Goal: Participate in discussion: Engage in conversation with other users on a specific topic

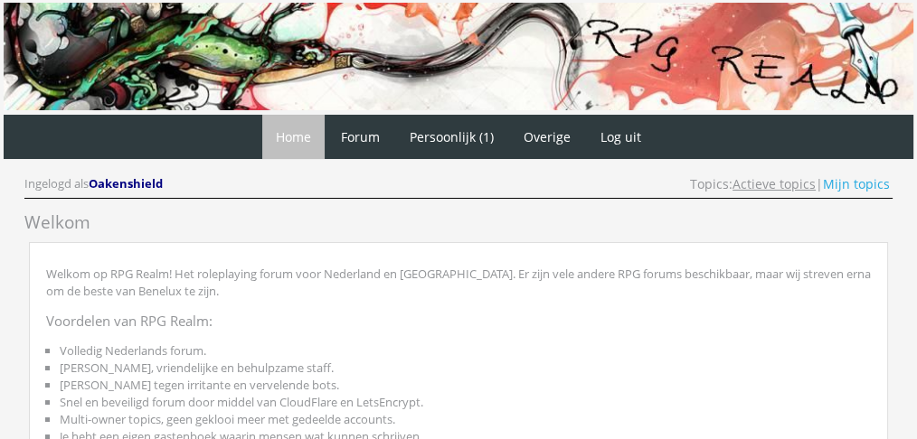
click at [746, 177] on link "Actieve topics" at bounding box center [773, 183] width 83 height 17
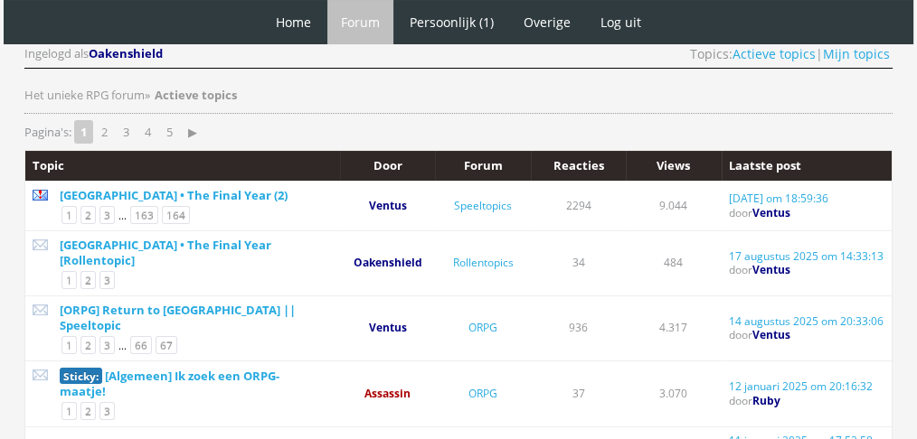
scroll to position [138, 0]
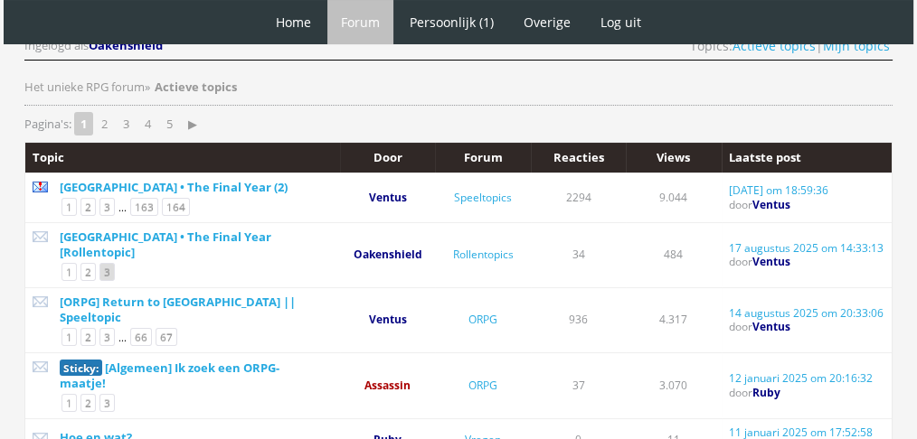
click at [109, 263] on link "3" at bounding box center [106, 272] width 15 height 18
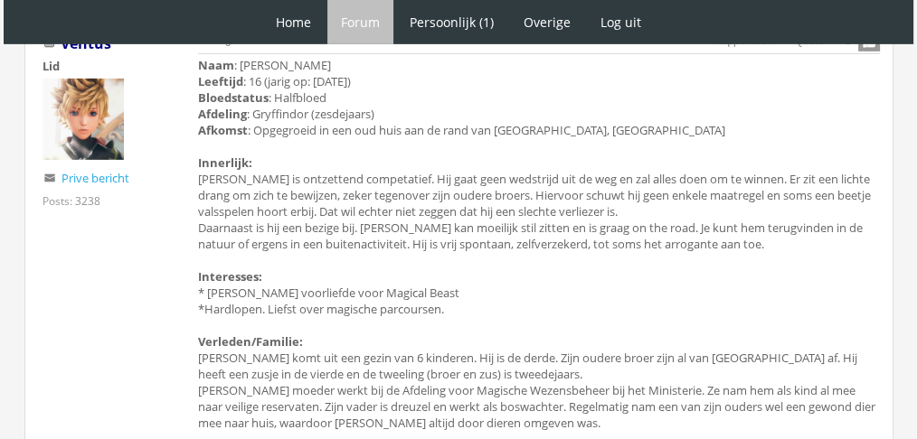
scroll to position [5897, 0]
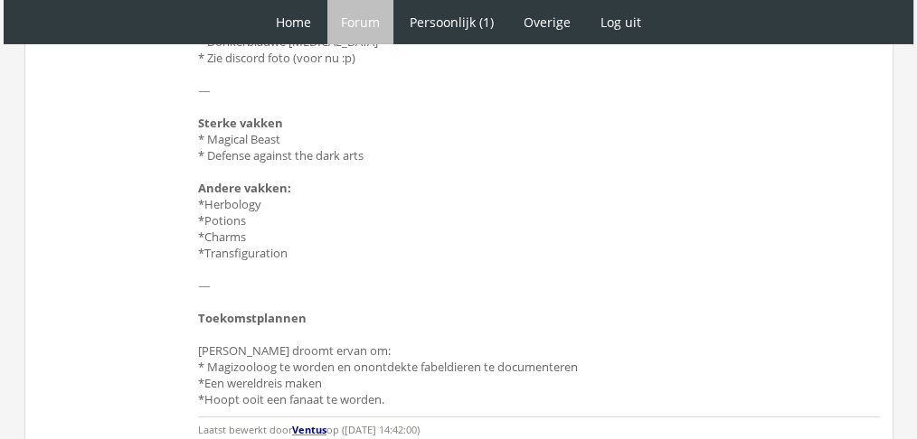
scroll to position [6451, 0]
